Goal: Use online tool/utility: Utilize a website feature to perform a specific function

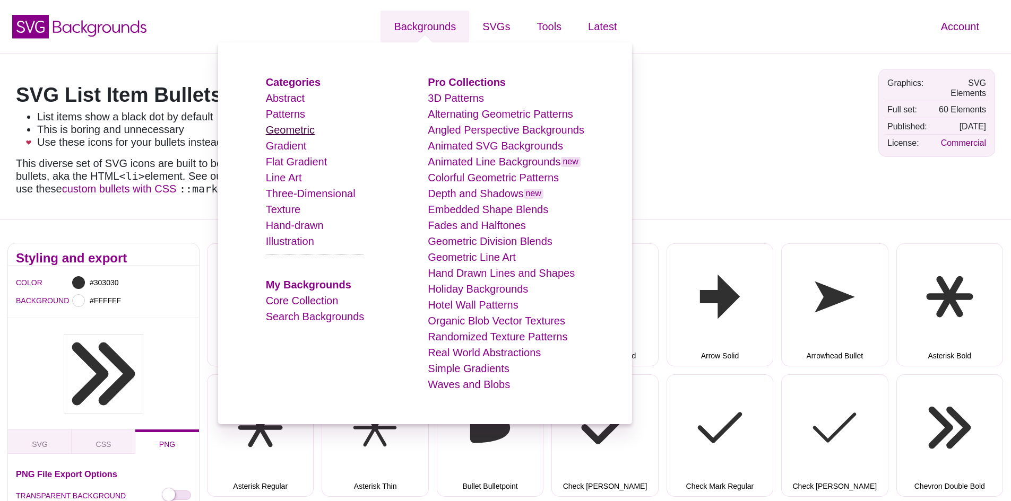
click at [302, 133] on link "Geometric" at bounding box center [290, 130] width 49 height 12
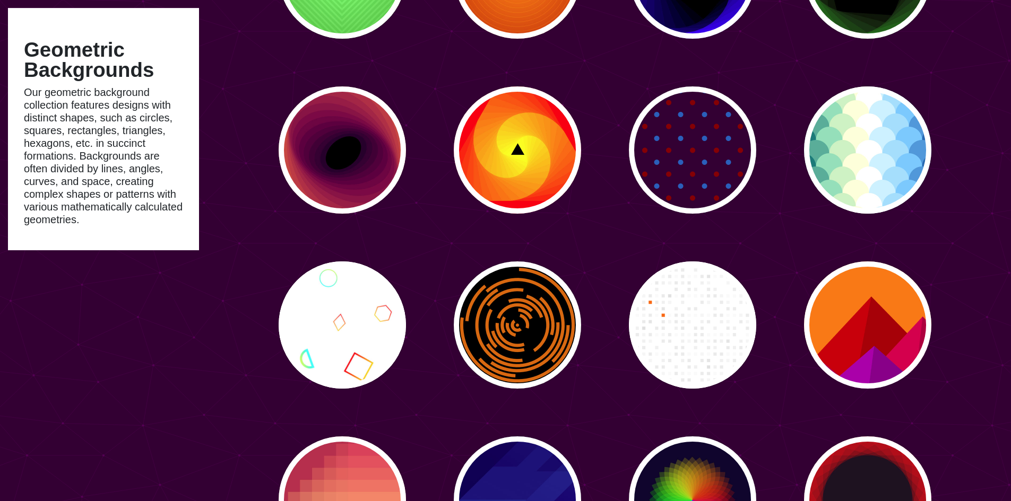
scroll to position [3236, 0]
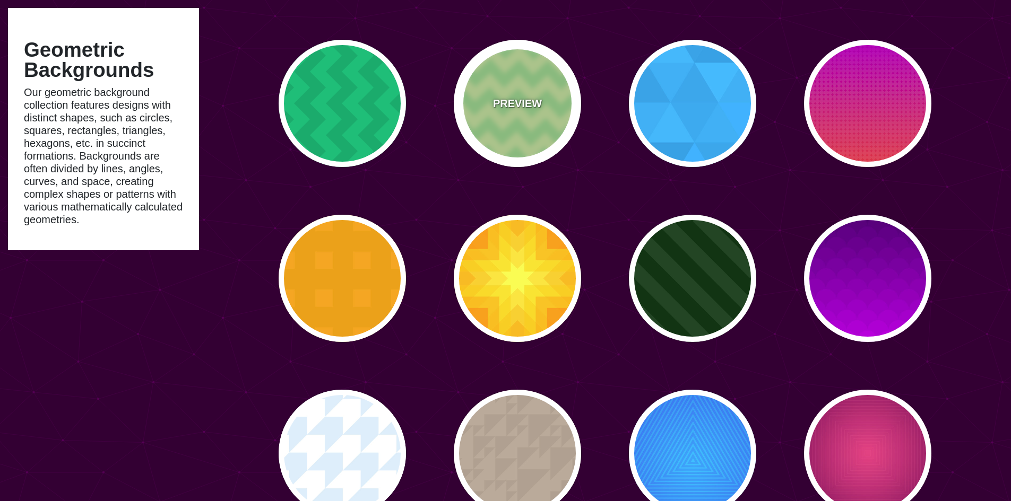
click at [535, 90] on div "PREVIEW" at bounding box center [517, 103] width 127 height 127
type input "#DDFFAA"
type input "#AAEE99"
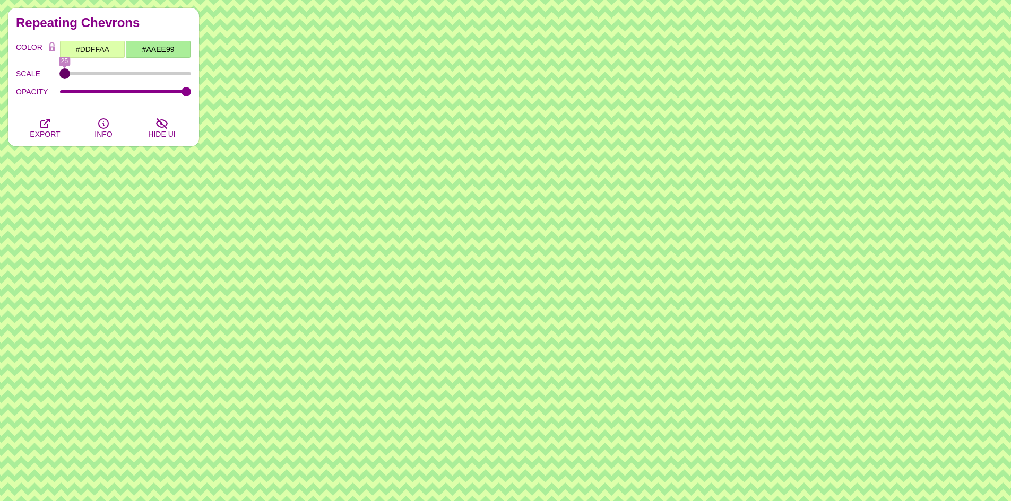
drag, startPoint x: 107, startPoint y: 75, endPoint x: 26, endPoint y: 74, distance: 80.6
type input "25"
click at [60, 74] on input "SCALE" at bounding box center [126, 74] width 132 height 4
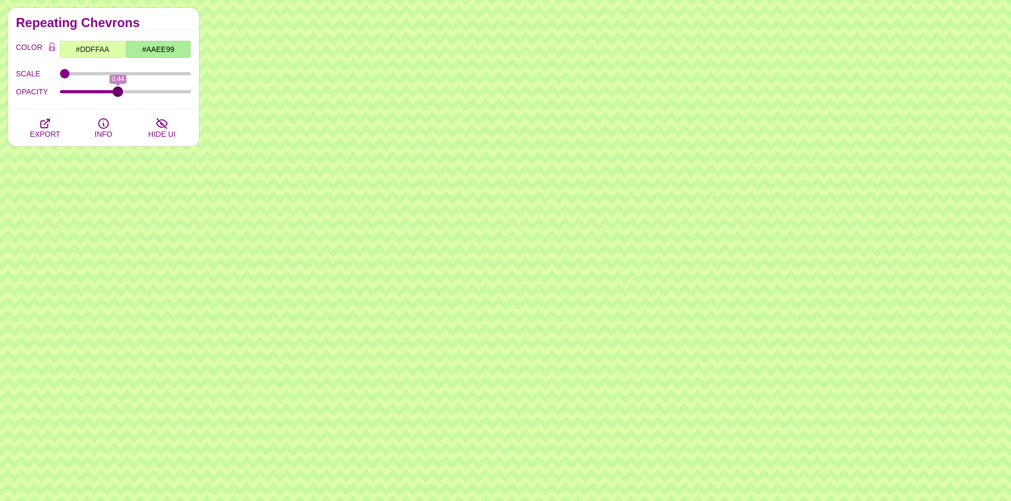
drag, startPoint x: 182, startPoint y: 90, endPoint x: 118, endPoint y: 93, distance: 64.2
type input "0.44"
click at [118, 93] on input "OPACITY" at bounding box center [126, 92] width 132 height 4
click at [111, 49] on input "#DDFFAA" at bounding box center [92, 49] width 66 height 18
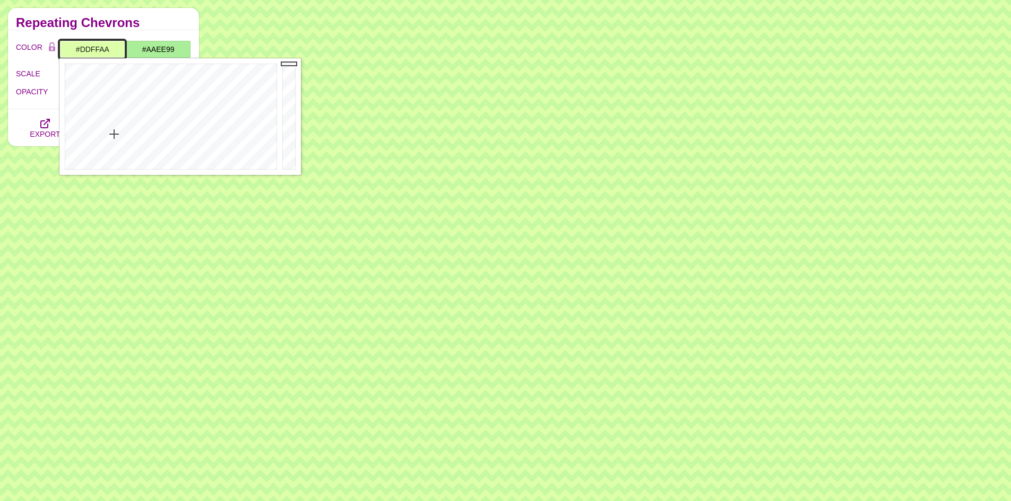
click at [111, 49] on input "#DDFFAA" at bounding box center [92, 49] width 66 height 18
type input "#303030"
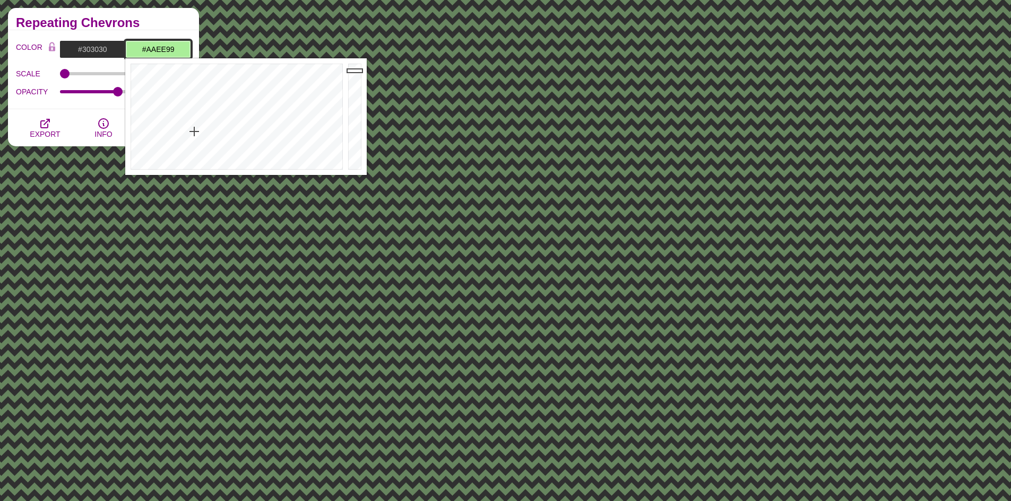
click at [160, 49] on input "#AAEE99" at bounding box center [158, 49] width 66 height 18
paste input "d9c9a0"
type input "#D9C9A0"
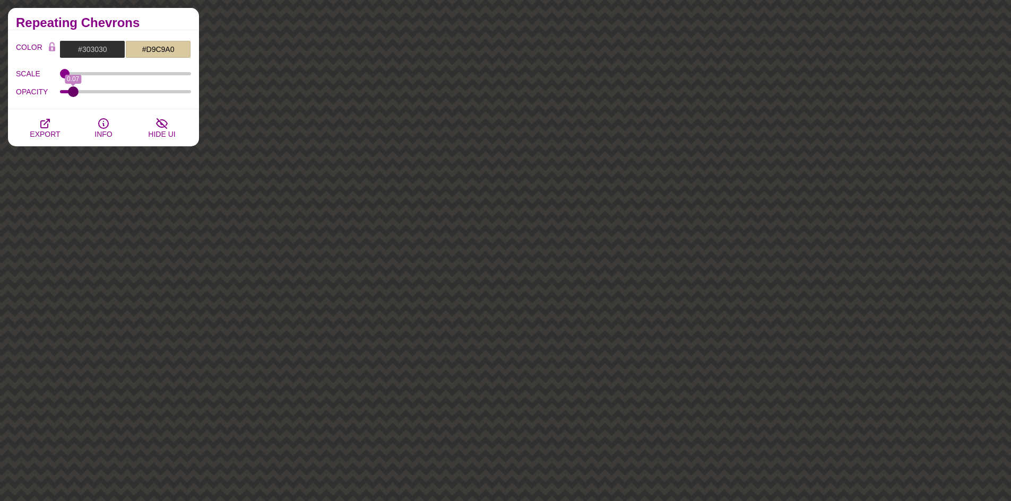
drag, startPoint x: 115, startPoint y: 90, endPoint x: 73, endPoint y: 93, distance: 42.0
type input "0.07"
click at [73, 93] on input "OPACITY" at bounding box center [126, 92] width 132 height 4
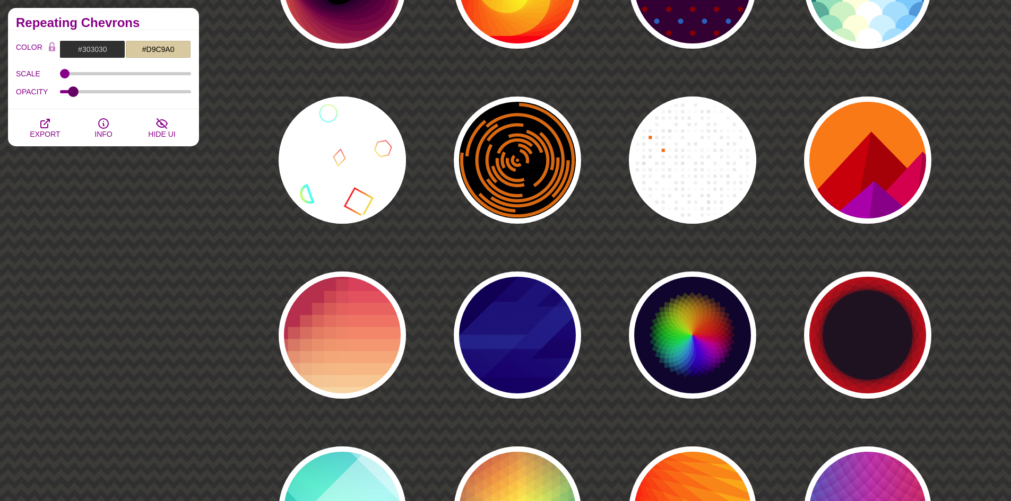
scroll to position [4085, 0]
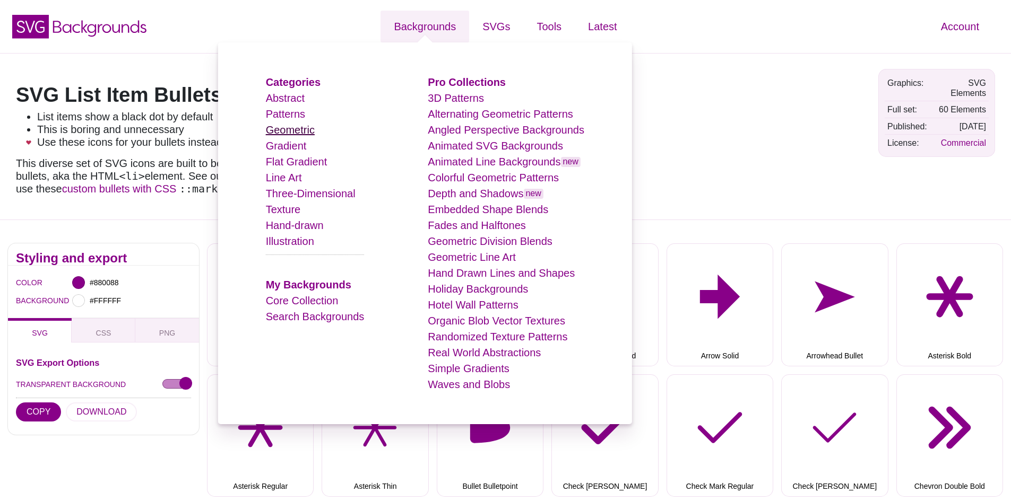
click at [310, 130] on link "Geometric" at bounding box center [290, 130] width 49 height 12
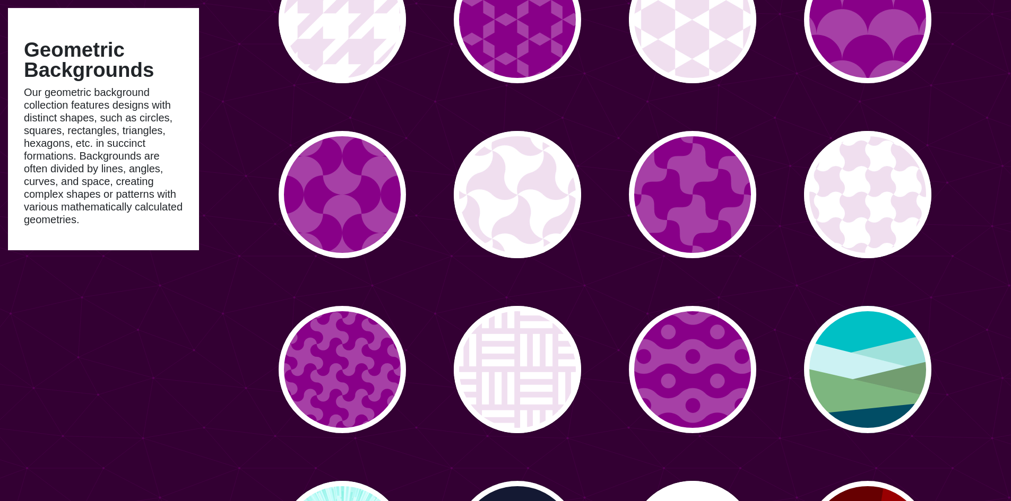
scroll to position [690, 0]
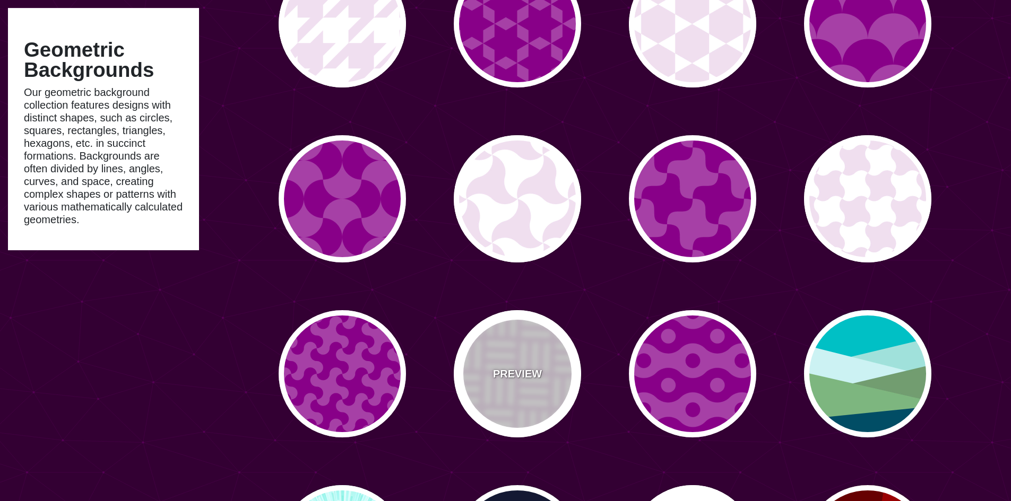
click at [527, 354] on div "PREVIEW" at bounding box center [517, 373] width 127 height 127
type input "#F0DFF0"
type input "60"
type input "0"
type input "0.2"
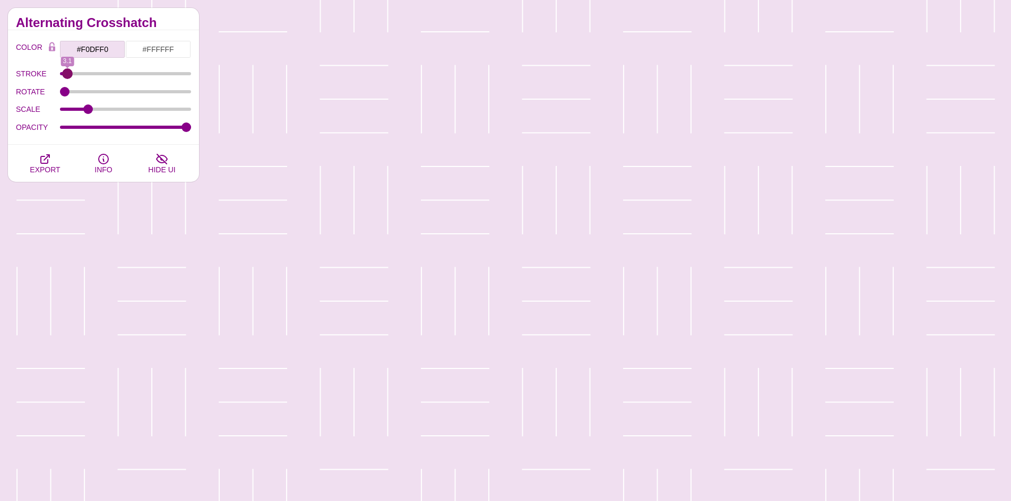
drag, startPoint x: 144, startPoint y: 76, endPoint x: 67, endPoint y: 75, distance: 76.9
type input "3.1"
click at [67, 75] on input "STROKE" at bounding box center [126, 74] width 132 height 4
drag, startPoint x: 82, startPoint y: 109, endPoint x: 72, endPoint y: 111, distance: 10.8
type input "0.07"
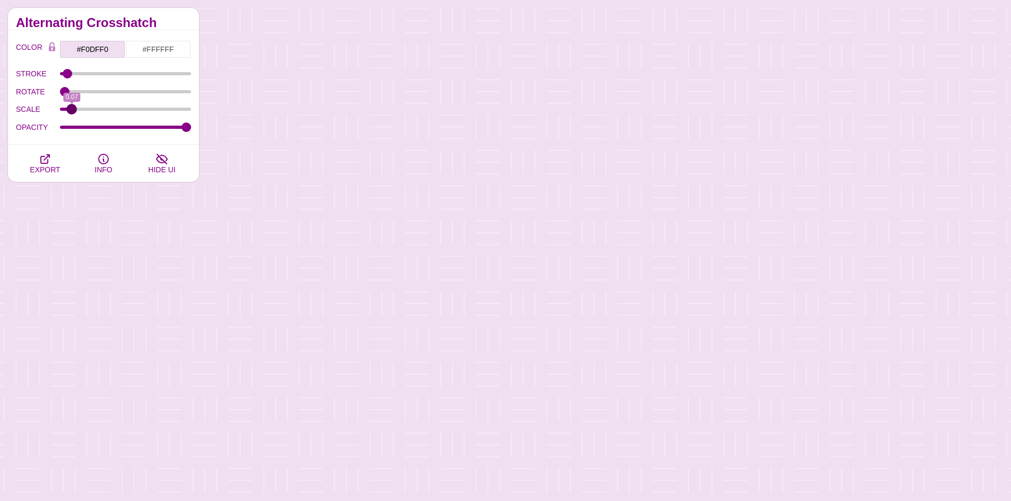
click at [72, 111] on input "SCALE" at bounding box center [126, 109] width 132 height 4
click at [157, 52] on input "#FFFFFF" at bounding box center [158, 49] width 66 height 18
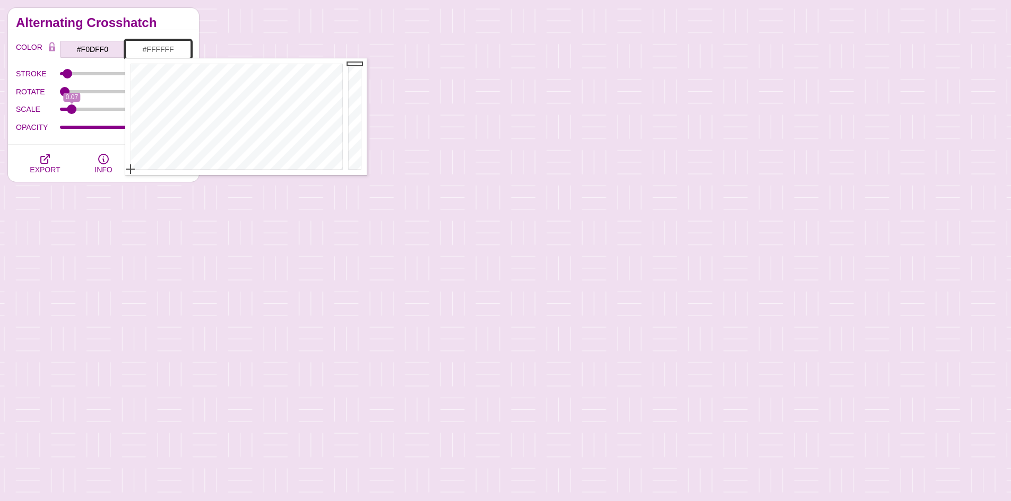
click at [157, 52] on input "#FFFFFF" at bounding box center [158, 49] width 66 height 18
paste input "d9c9a0"
type input "#D9C9A0"
click at [103, 44] on input "#F0DFF0" at bounding box center [92, 49] width 66 height 18
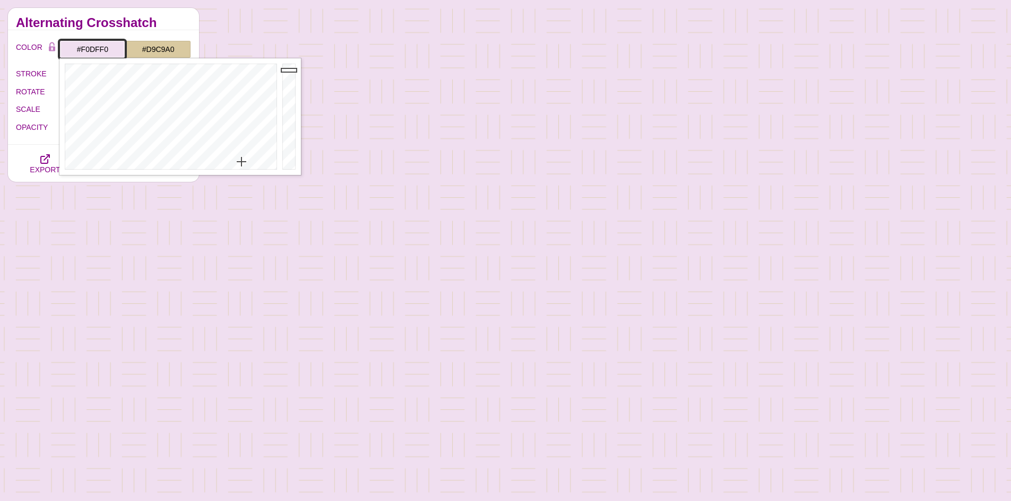
click at [103, 44] on input "#F0DFF0" at bounding box center [92, 49] width 66 height 18
type input "#303030"
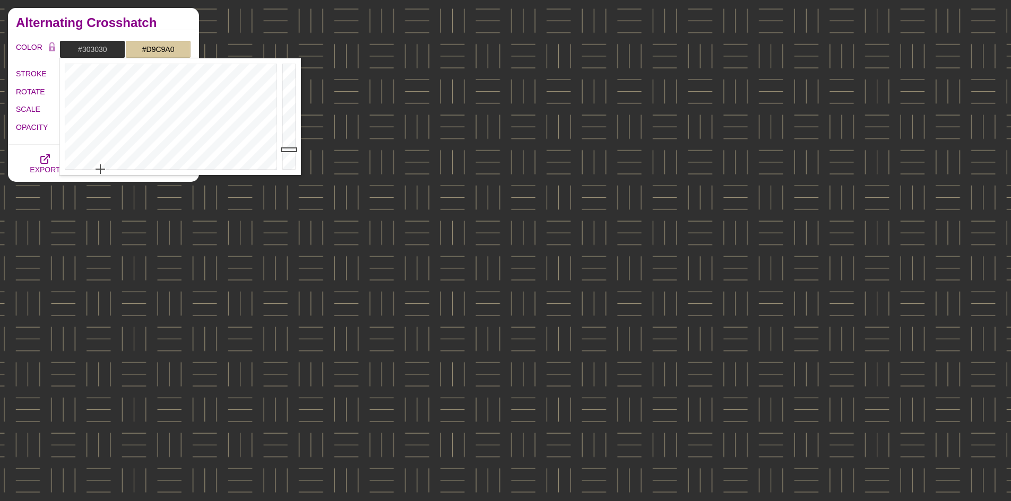
click at [39, 135] on div "OPACITY" at bounding box center [103, 127] width 175 height 18
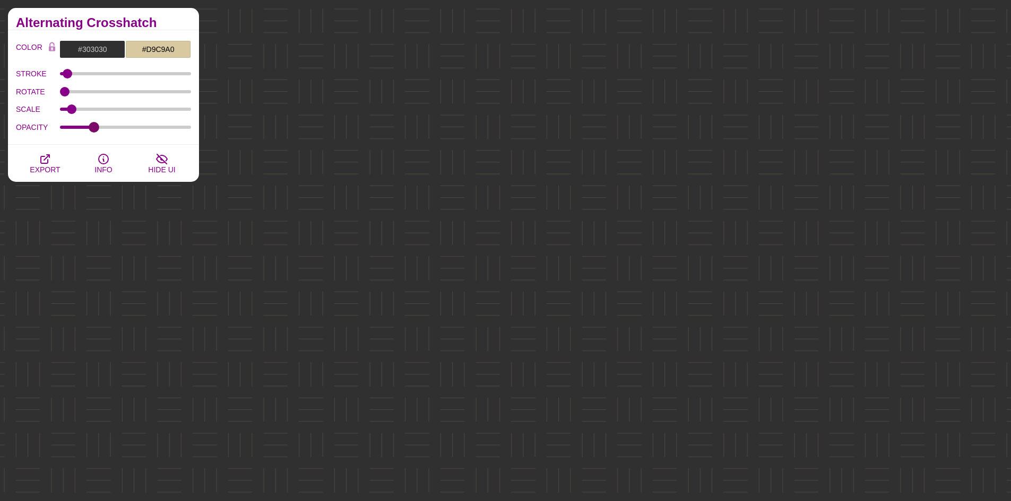
drag, startPoint x: 166, startPoint y: 126, endPoint x: 93, endPoint y: 127, distance: 72.7
type input "0.24"
click at [93, 127] on input "OPACITY" at bounding box center [126, 127] width 132 height 4
